Goal: Information Seeking & Learning: Learn about a topic

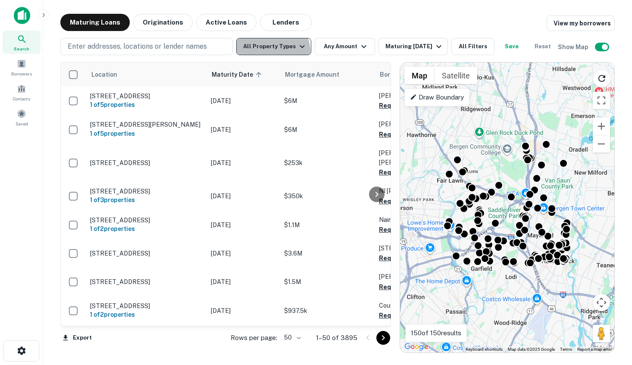
click at [269, 52] on button "All Property Types" at bounding box center [273, 46] width 75 height 17
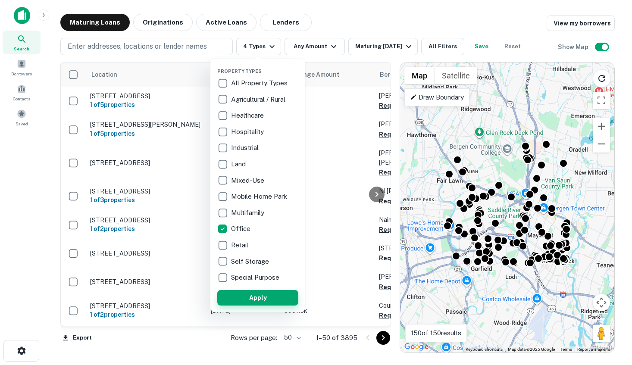
click at [251, 298] on button "Apply" at bounding box center [257, 298] width 81 height 16
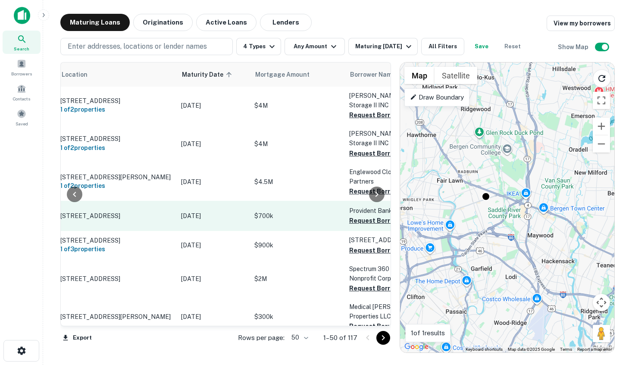
scroll to position [0, 36]
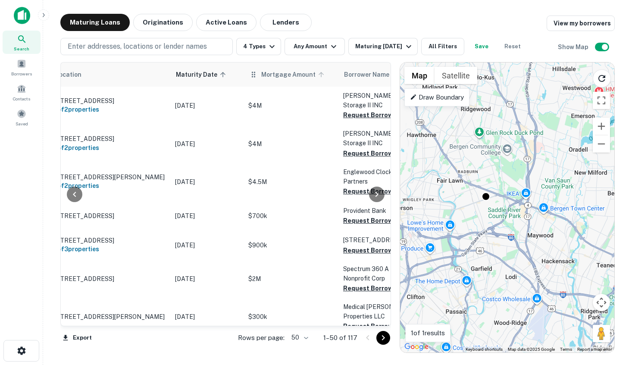
click at [305, 73] on span "Mortgage Amount" at bounding box center [293, 74] width 65 height 10
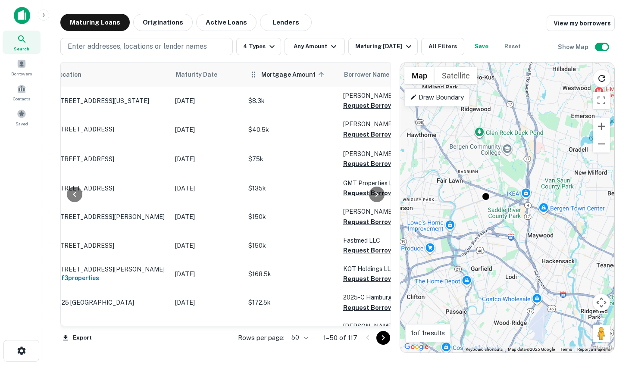
click at [317, 71] on icon at bounding box center [321, 75] width 8 height 8
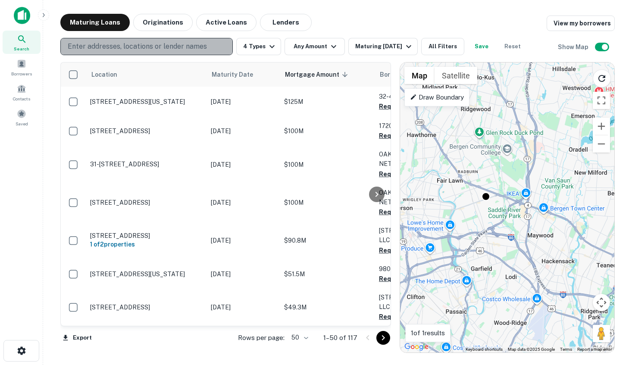
click at [194, 45] on p "Enter addresses, locations or lender names" at bounding box center [137, 46] width 139 height 10
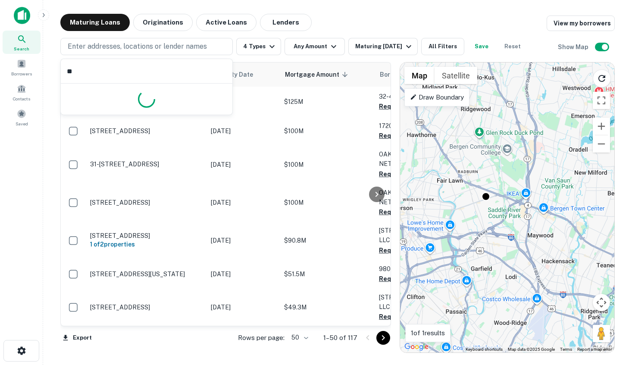
type input "*"
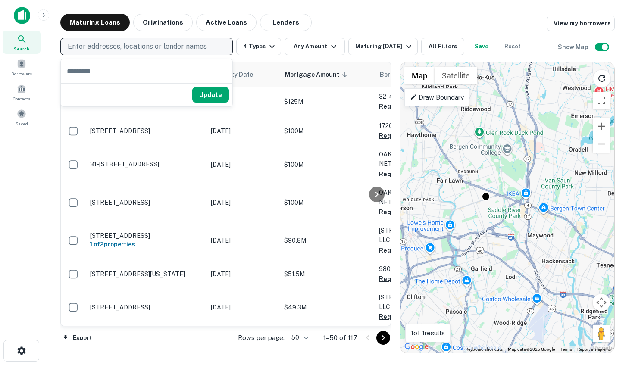
click at [115, 48] on p "Enter addresses, locations or lender names" at bounding box center [137, 46] width 139 height 10
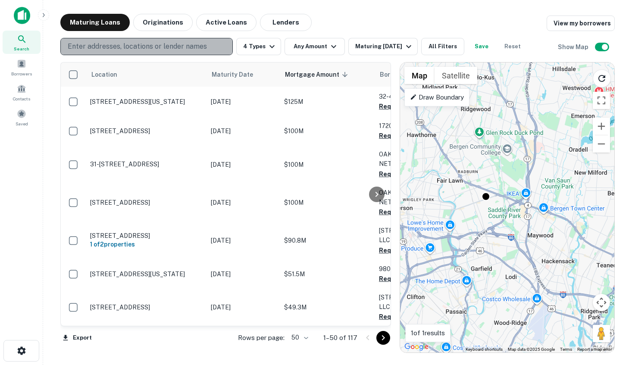
click at [115, 48] on p "Enter addresses, locations or lender names" at bounding box center [137, 46] width 139 height 10
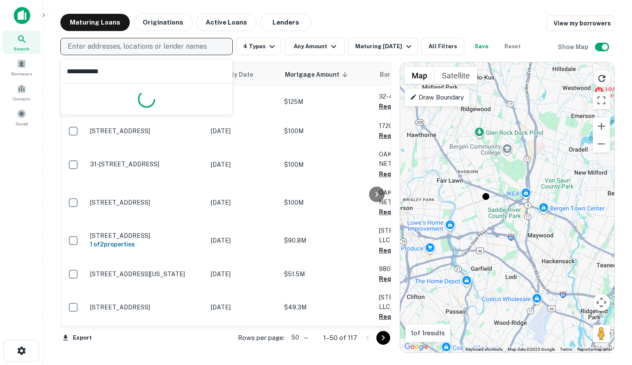
type input "**********"
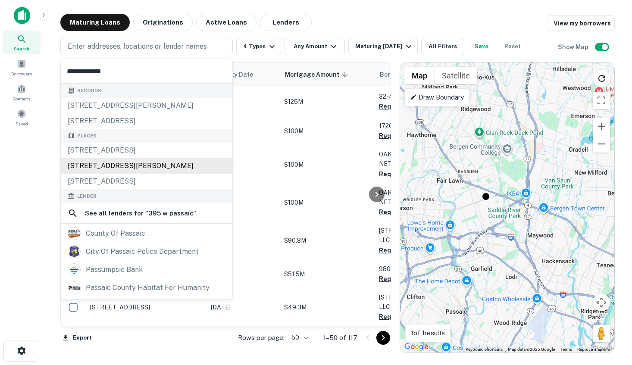
click at [118, 167] on div "[STREET_ADDRESS][PERSON_NAME]" at bounding box center [146, 166] width 171 height 16
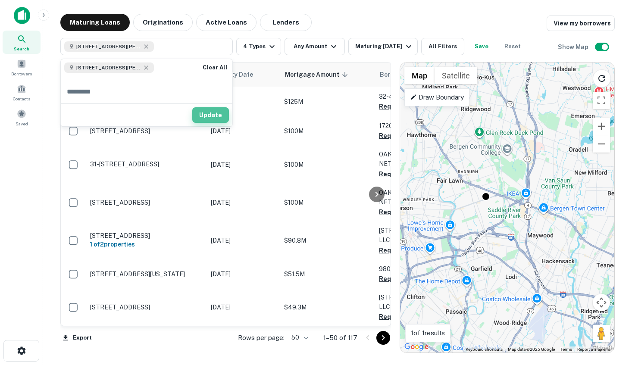
click at [215, 112] on button "Update" at bounding box center [210, 115] width 37 height 16
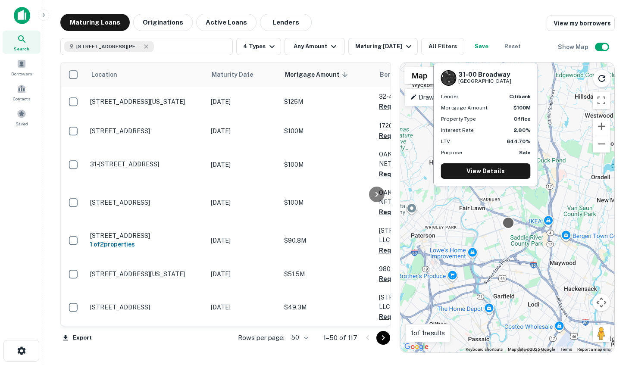
drag, startPoint x: 485, startPoint y: 197, endPoint x: 509, endPoint y: 224, distance: 36.0
click at [509, 224] on div at bounding box center [508, 222] width 12 height 12
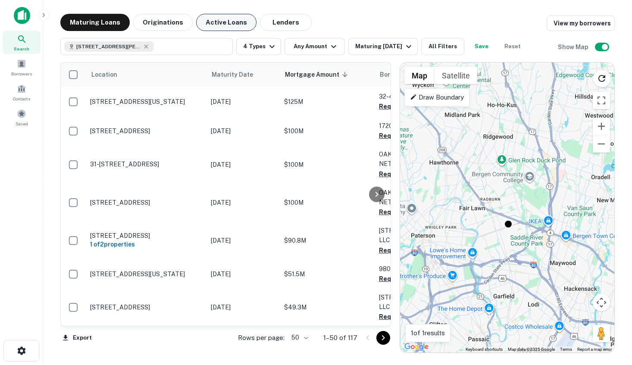
click at [209, 26] on button "Active Loans" at bounding box center [226, 22] width 60 height 17
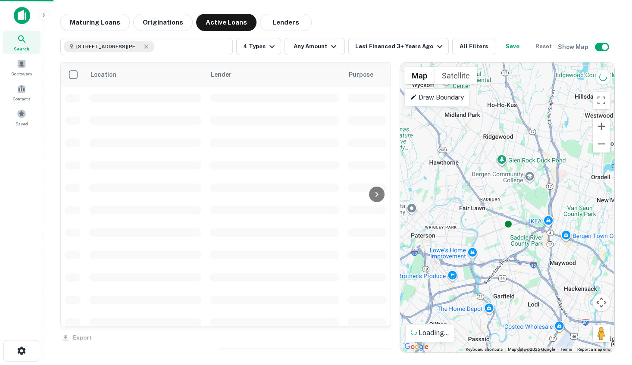
click at [23, 15] on img at bounding box center [22, 15] width 16 height 17
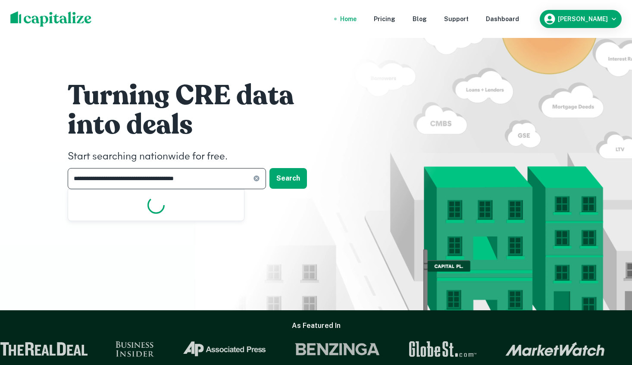
click at [222, 178] on input "**********" at bounding box center [160, 178] width 185 height 21
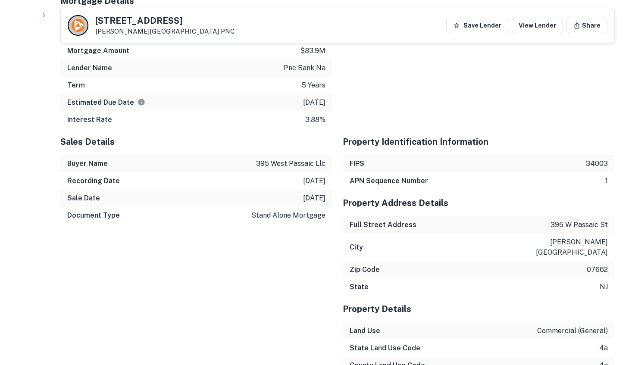
scroll to position [736, 0]
